Goal: Task Accomplishment & Management: Complete application form

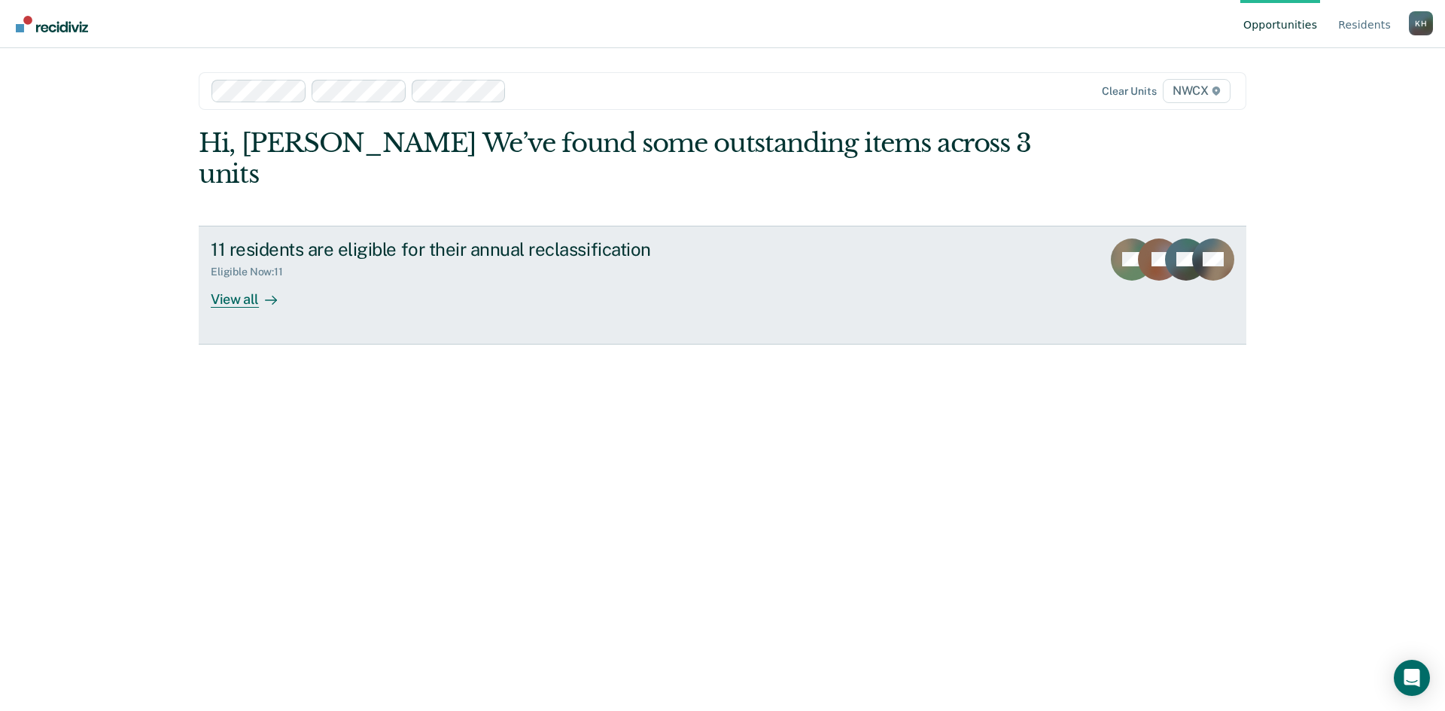
click at [245, 278] on div "View all" at bounding box center [253, 292] width 84 height 29
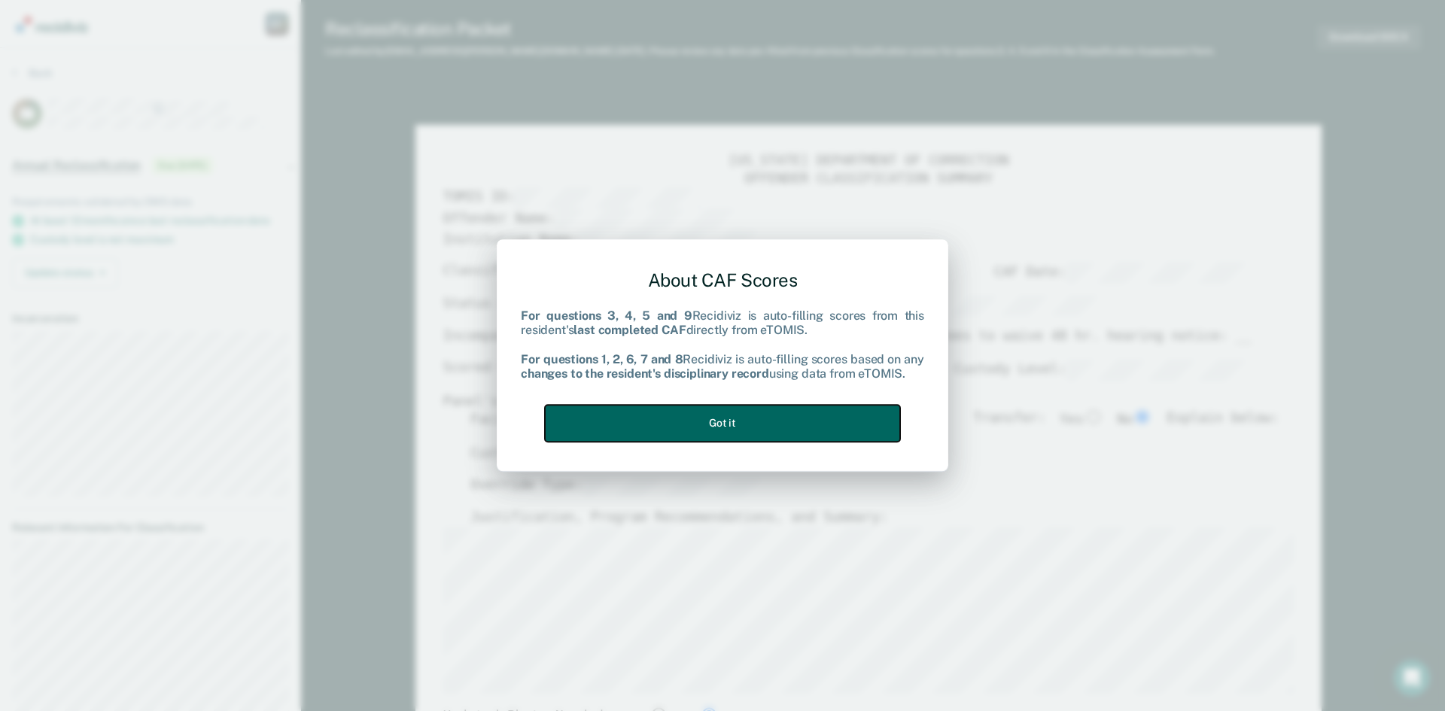
click at [628, 413] on button "Got it" at bounding box center [722, 423] width 355 height 37
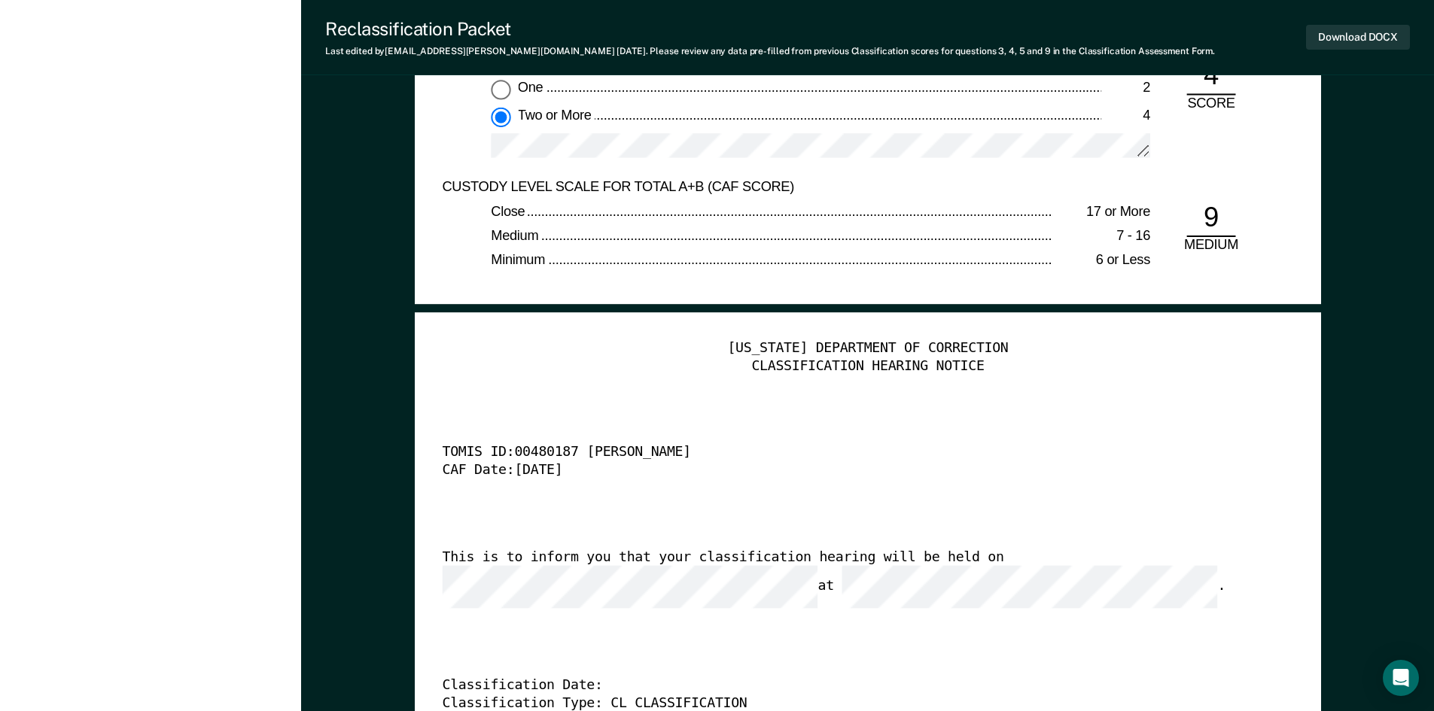
scroll to position [3522, 0]
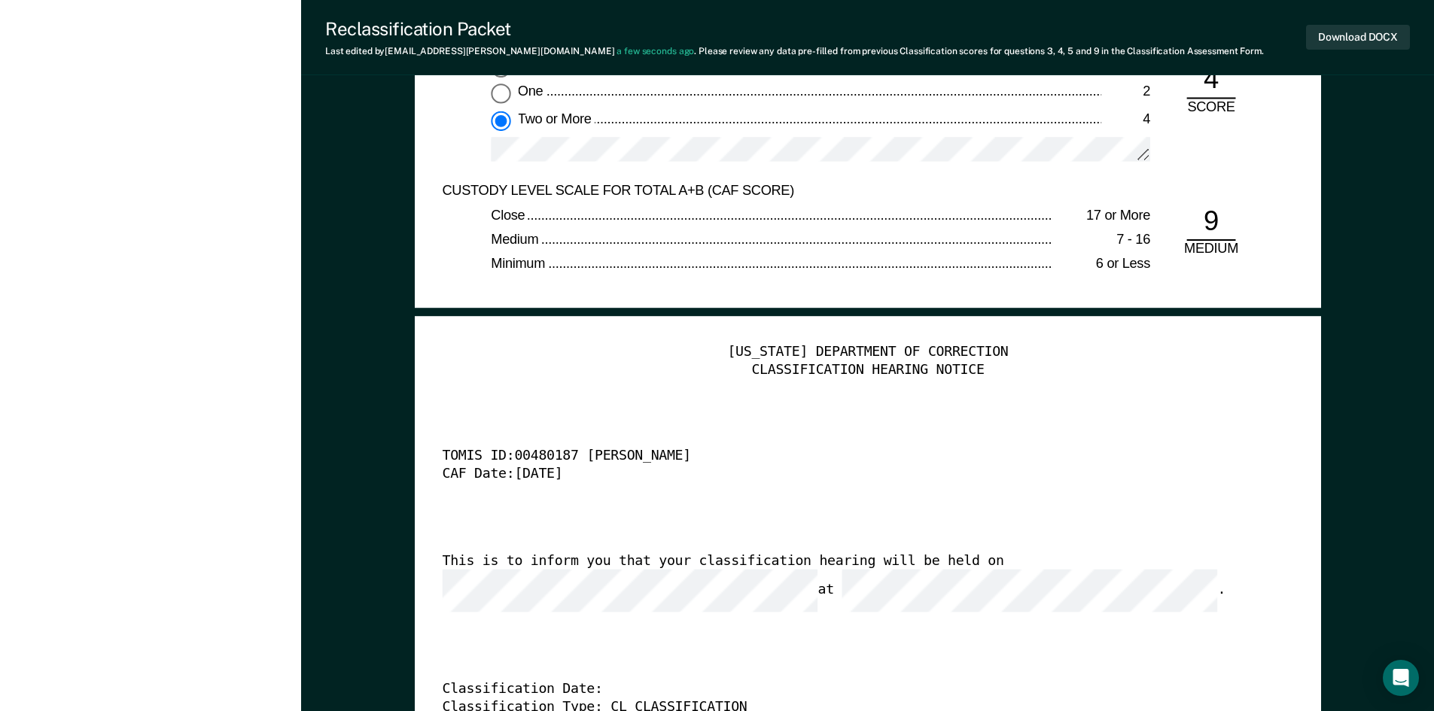
type textarea "x"
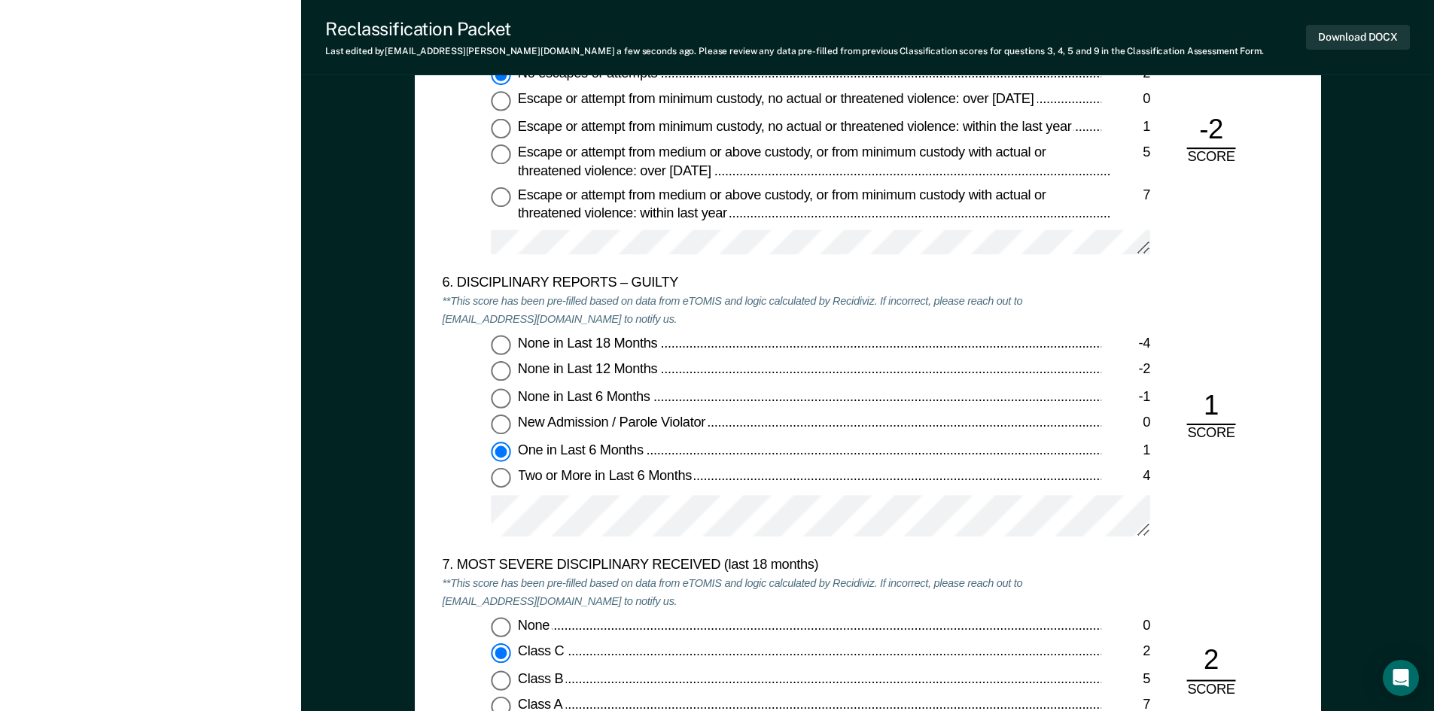
scroll to position [2544, 0]
